Goal: Task Accomplishment & Management: Manage account settings

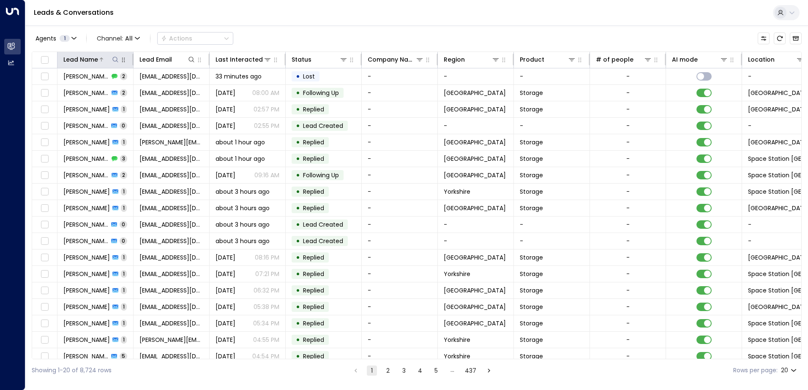
click at [116, 62] on icon at bounding box center [115, 59] width 7 height 7
type input "********"
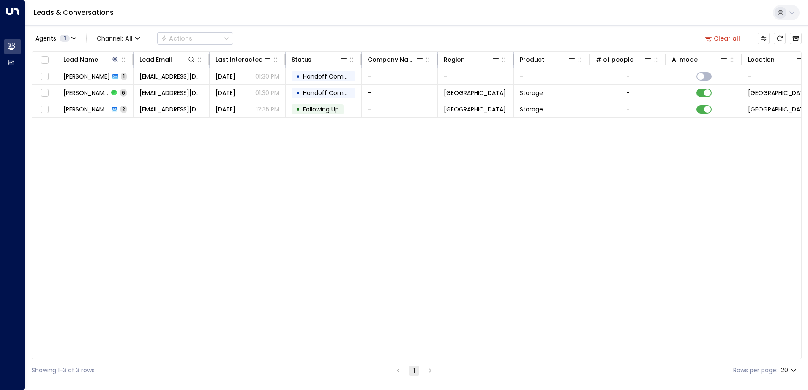
drag, startPoint x: 289, startPoint y: 148, endPoint x: 280, endPoint y: 142, distance: 11.0
click at [289, 148] on div "Lead Name Lead Email Last Interacted Status Company Name Region Product # of pe…" at bounding box center [417, 206] width 770 height 308
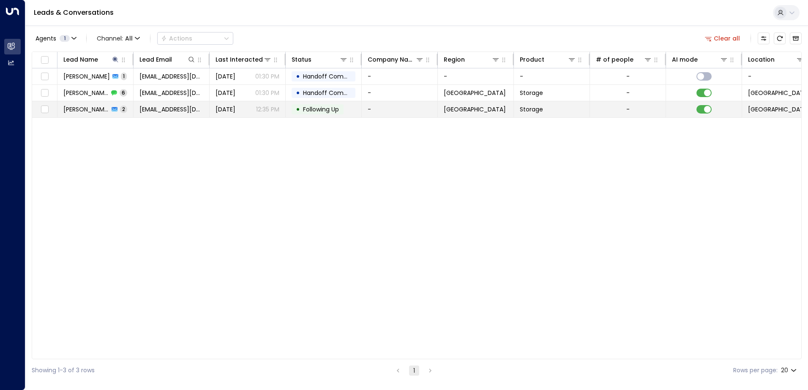
click at [323, 112] on span "Following Up" at bounding box center [321, 109] width 36 height 8
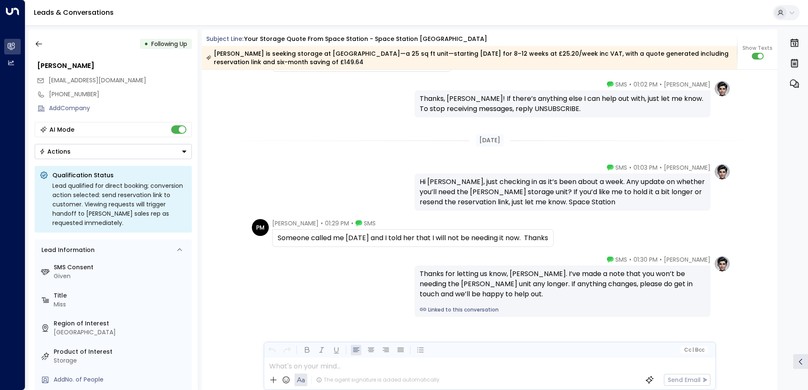
scroll to position [1009, 0]
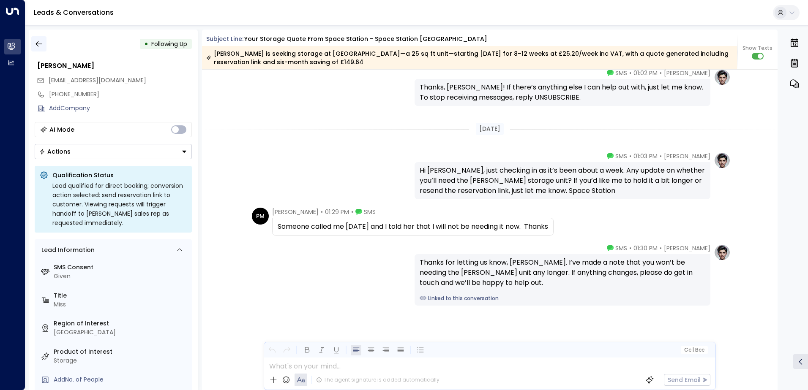
click at [39, 41] on icon "button" at bounding box center [39, 44] width 8 height 8
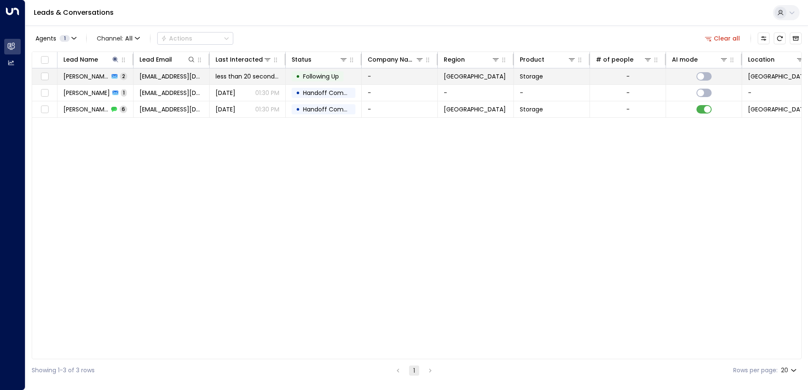
click at [328, 74] on span "Following Up" at bounding box center [321, 76] width 36 height 8
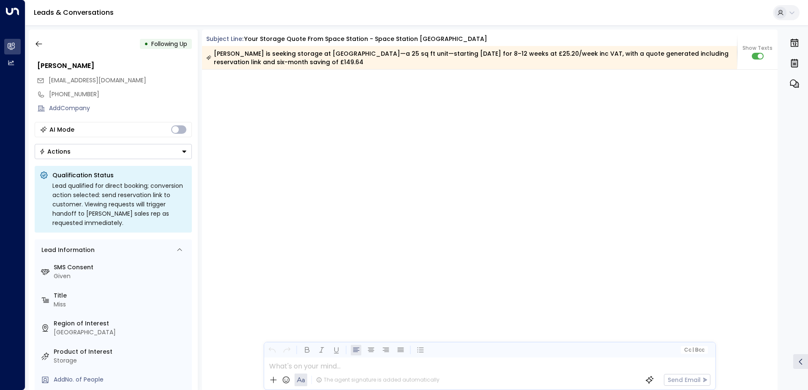
scroll to position [1128, 0]
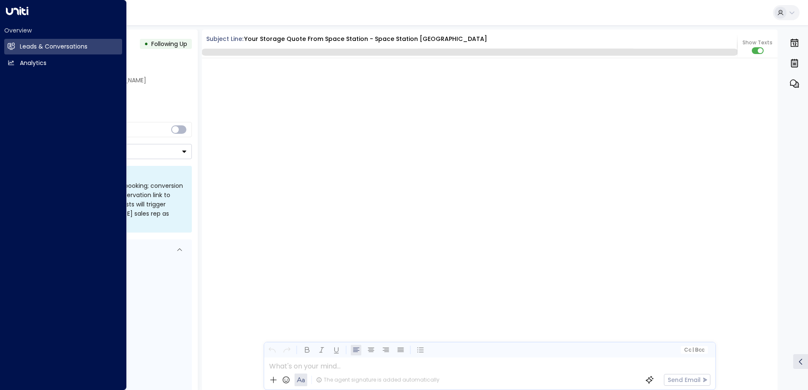
scroll to position [998, 0]
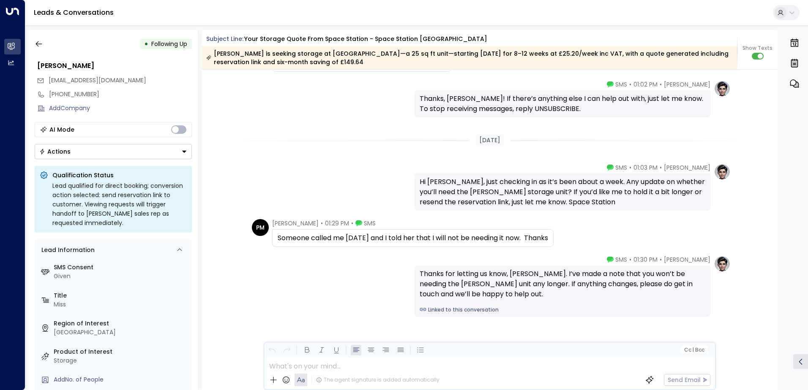
click at [175, 46] on span "Following Up" at bounding box center [169, 44] width 36 height 8
click at [186, 156] on button "Actions" at bounding box center [113, 151] width 157 height 15
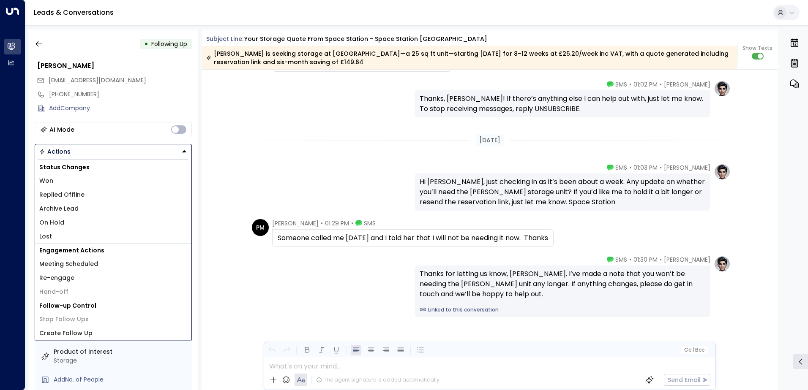
click at [142, 58] on div "• Following Up Penelope Martin penelopemartin@me.com +447793204737 Add Company …" at bounding box center [113, 210] width 169 height 361
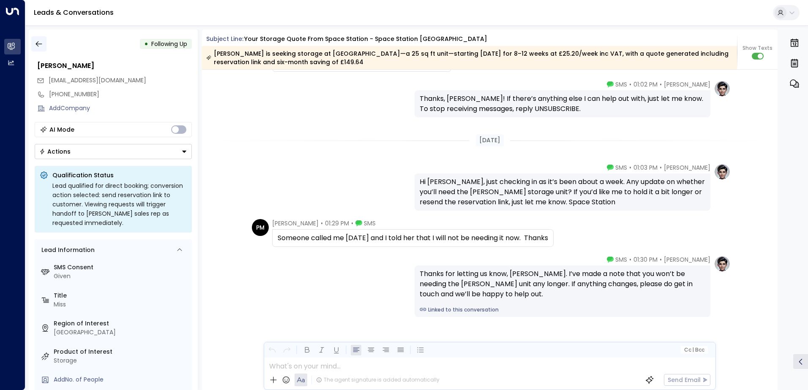
click at [38, 42] on icon "button" at bounding box center [39, 44] width 8 height 8
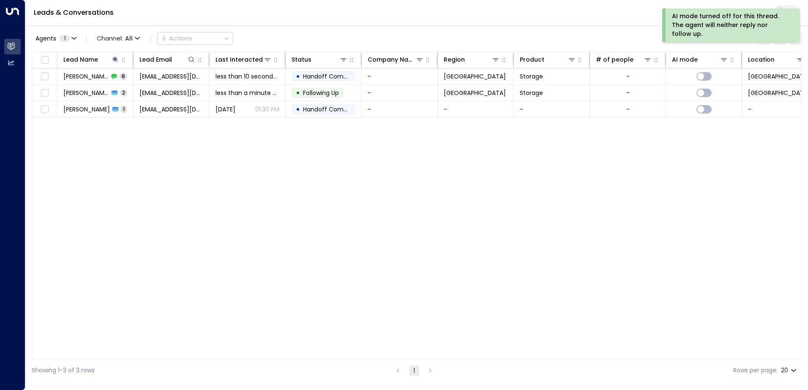
click at [705, 174] on div "Lead Name Lead Email Last Interacted Status Company Name Region Product # of pe…" at bounding box center [417, 206] width 770 height 308
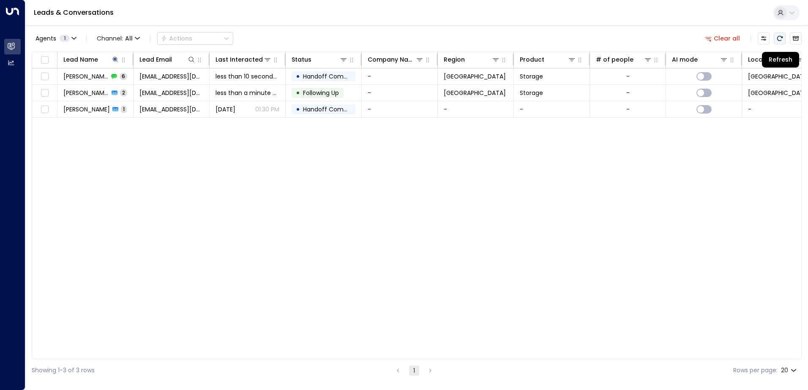
click at [782, 40] on icon "Refresh" at bounding box center [779, 38] width 7 height 7
